Goal: Information Seeking & Learning: Understand process/instructions

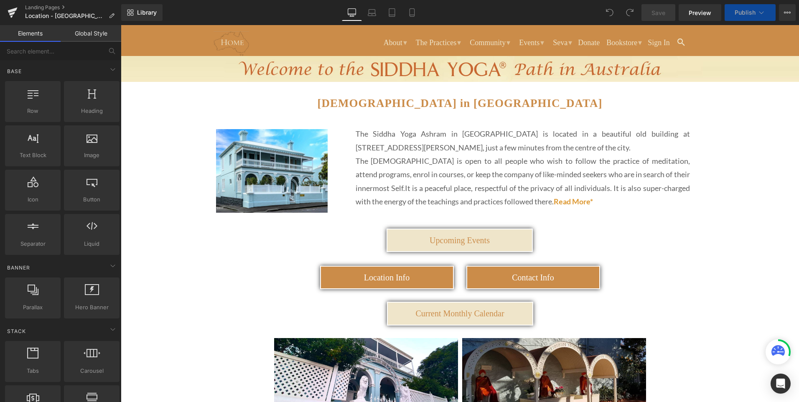
scroll to position [84, 0]
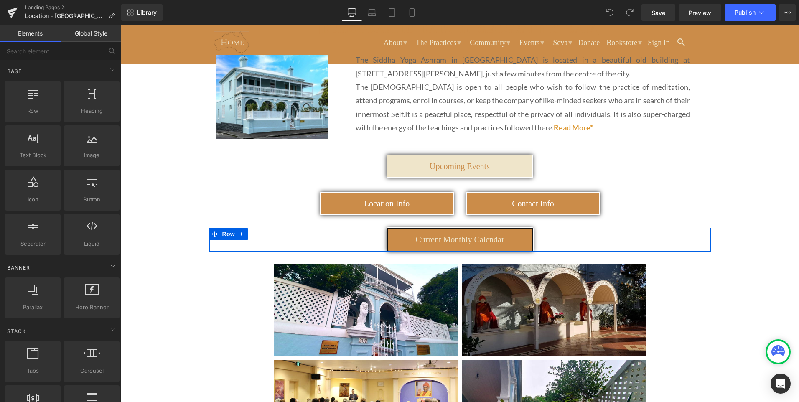
click at [396, 239] on link "Current Monthly Calendar" at bounding box center [460, 239] width 146 height 23
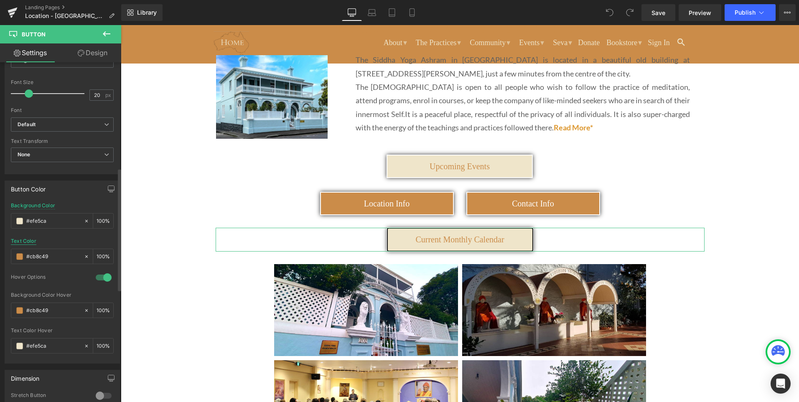
scroll to position [292, 0]
drag, startPoint x: 52, startPoint y: 255, endPoint x: 20, endPoint y: 250, distance: 32.5
click at [20, 250] on div "#cb8c49" at bounding box center [47, 254] width 72 height 15
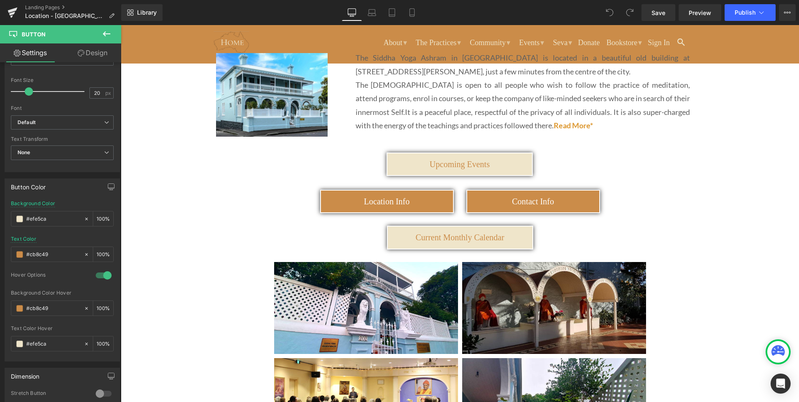
scroll to position [0, 0]
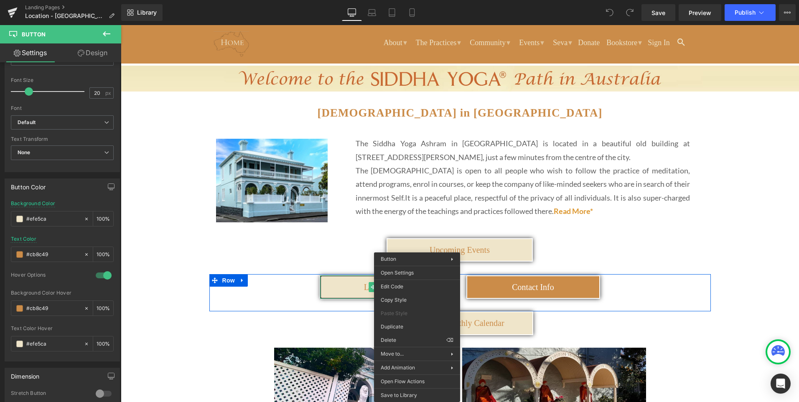
click at [343, 289] on link "Location Info" at bounding box center [387, 286] width 134 height 23
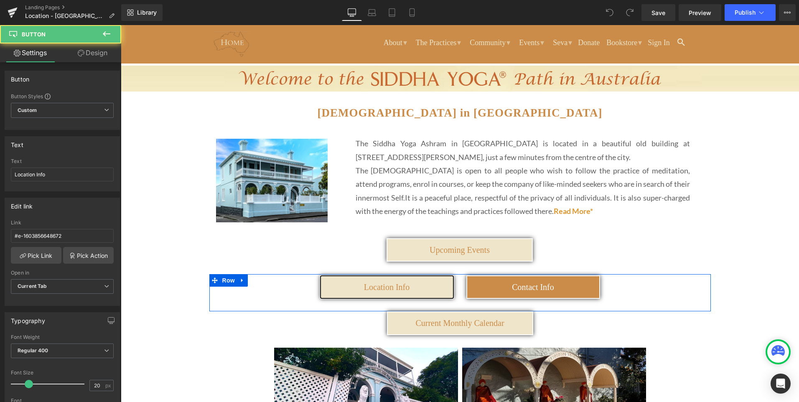
scroll to position [1407, 0]
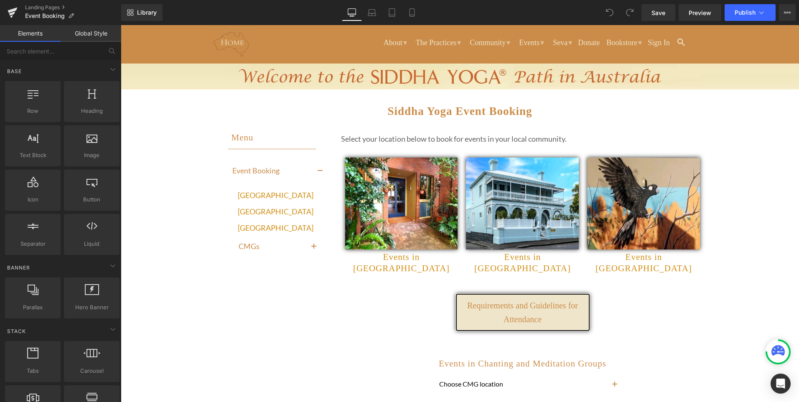
drag, startPoint x: 121, startPoint y: 25, endPoint x: 475, endPoint y: 310, distance: 454.3
click at [478, 310] on link "Requirements and Guidelines for Attendance" at bounding box center [523, 312] width 134 height 37
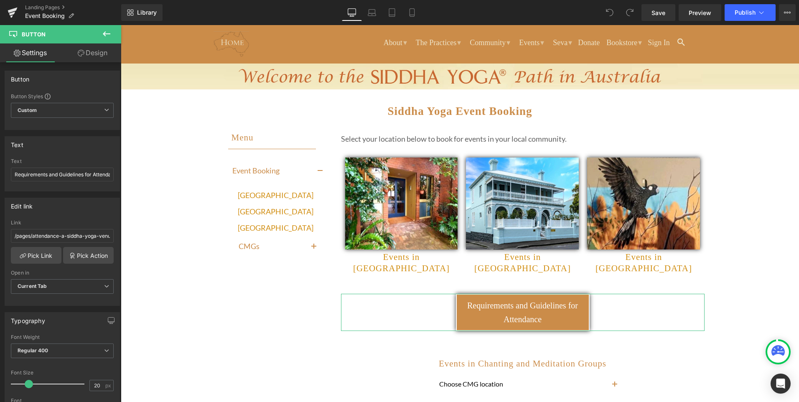
click at [96, 52] on link "Design" at bounding box center [92, 52] width 61 height 19
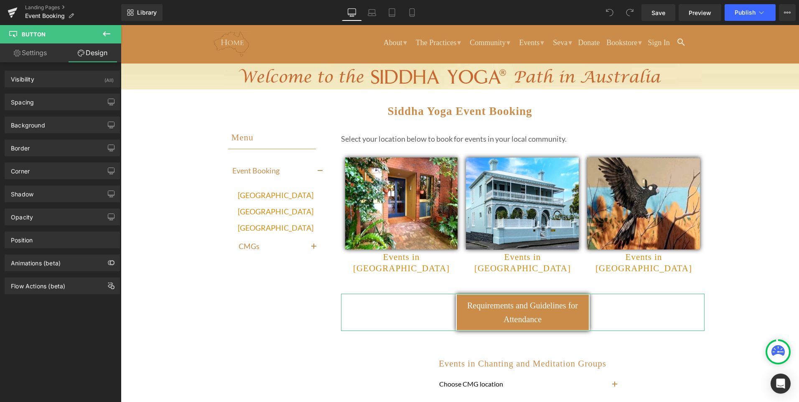
click at [37, 53] on link "Settings" at bounding box center [30, 52] width 61 height 19
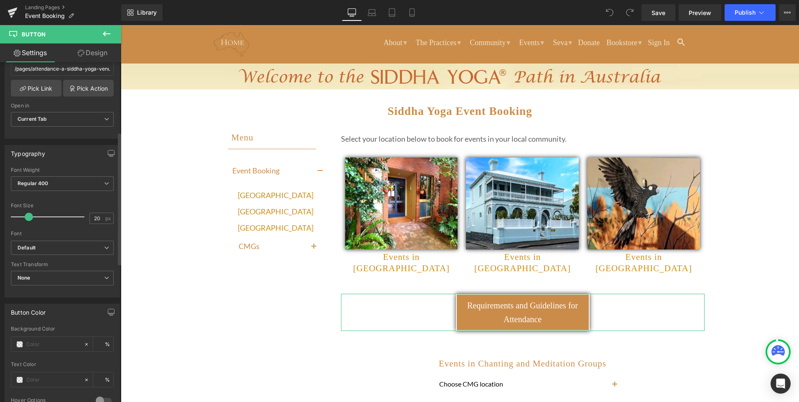
scroll to position [251, 0]
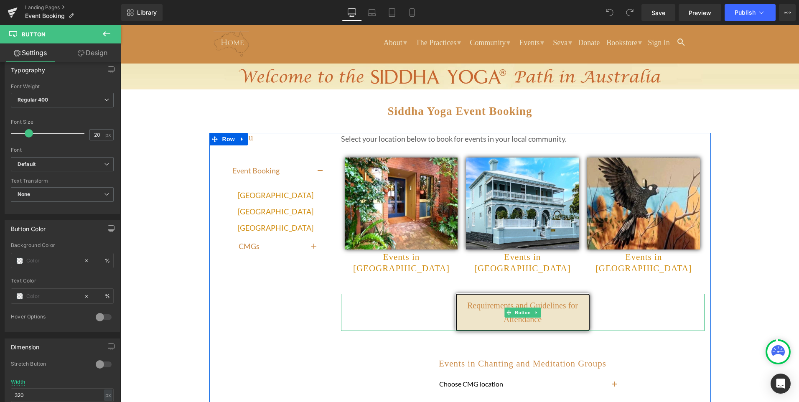
click at [468, 305] on link "Requirements and Guidelines for Attendance" at bounding box center [523, 312] width 134 height 37
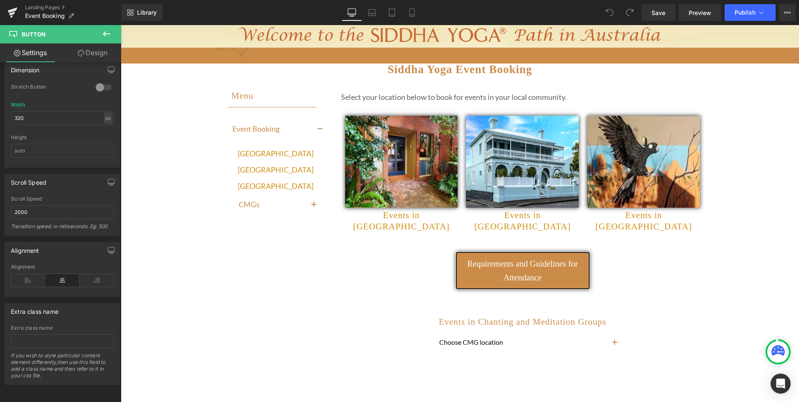
scroll to position [0, 0]
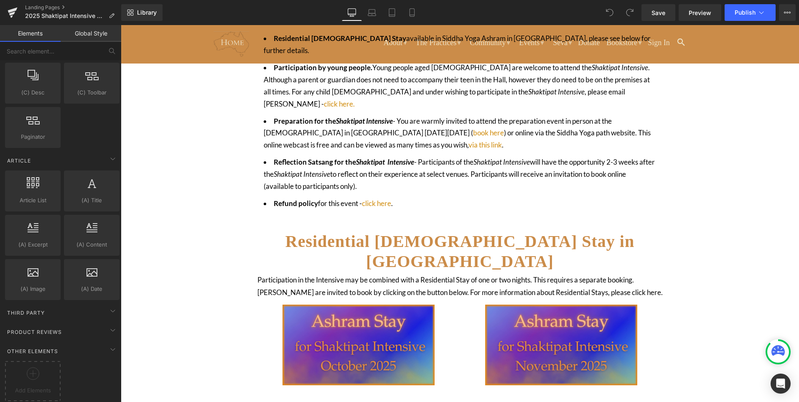
scroll to position [484, 0]
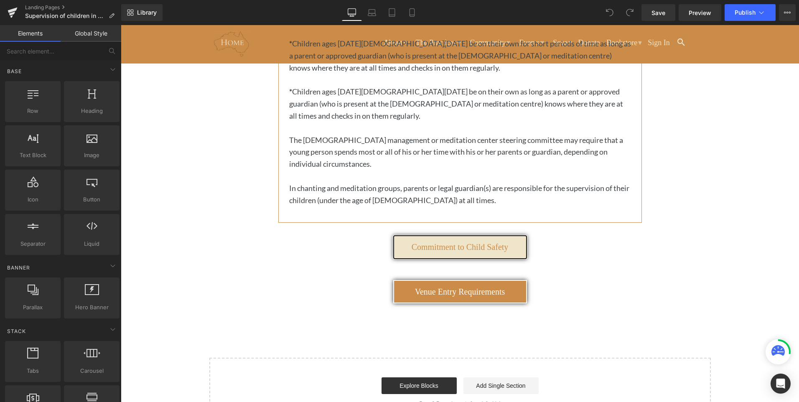
click at [442, 235] on link "Commitment to Child Safety" at bounding box center [460, 246] width 134 height 23
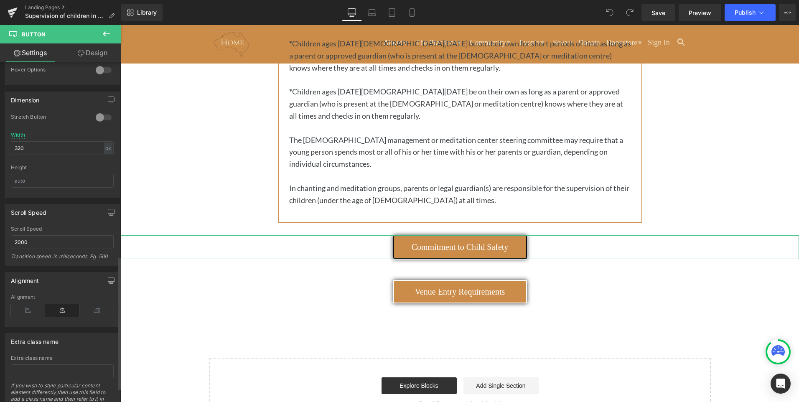
scroll to position [534, 0]
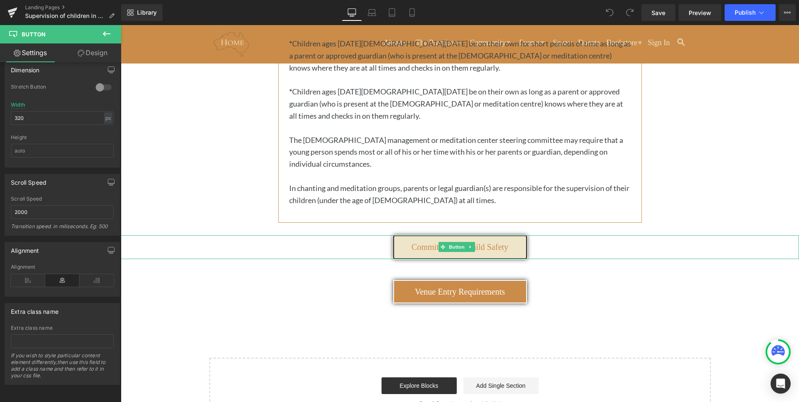
click at [401, 235] on link "Commitment to Child Safety" at bounding box center [460, 246] width 134 height 23
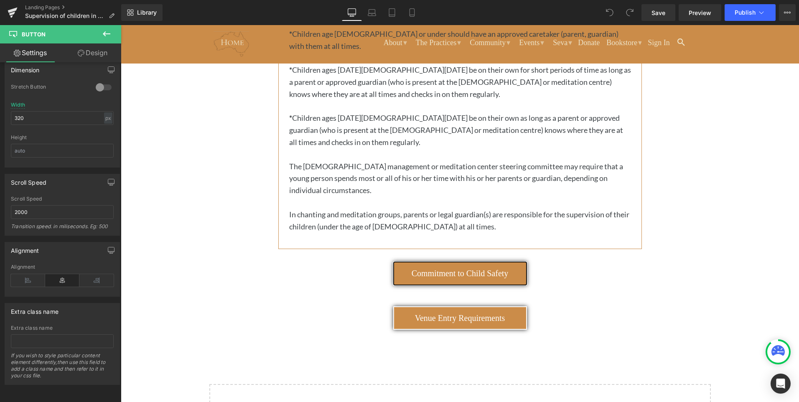
scroll to position [15, 0]
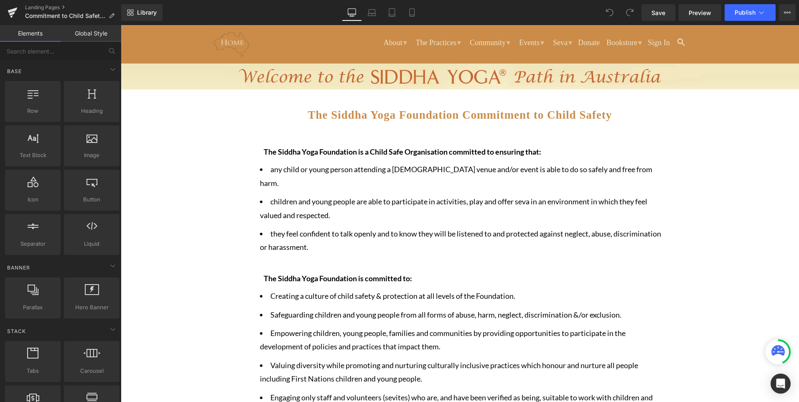
click at [277, 48] on ul "About ▾ The Siddha Yoga Path The Guru The Teachings The Foundation in [GEOGRAPH…" at bounding box center [472, 40] width 430 height 27
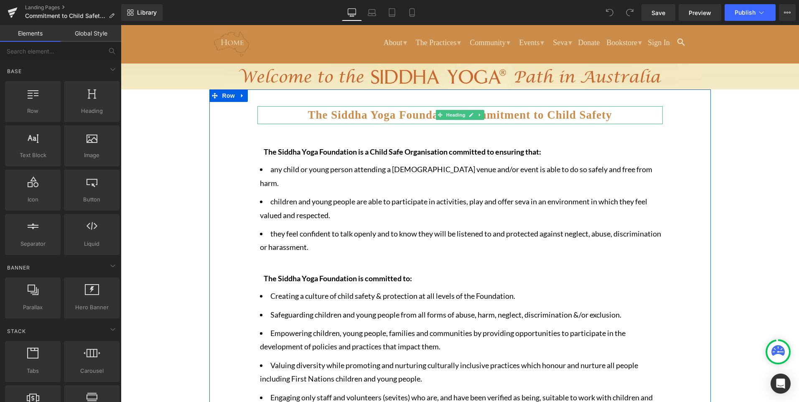
click at [343, 116] on span "The Siddha Yoga Foundation Commitment to Child Safety" at bounding box center [460, 115] width 304 height 13
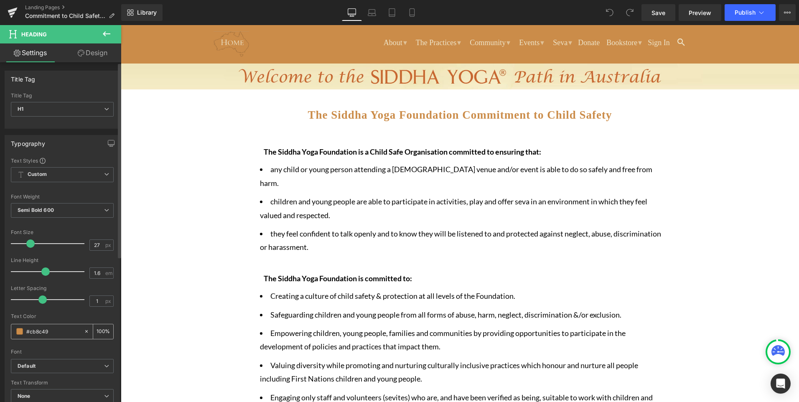
drag, startPoint x: 53, startPoint y: 332, endPoint x: 20, endPoint y: 334, distance: 33.1
click at [20, 334] on div "#cb8c49" at bounding box center [47, 331] width 72 height 15
